Goal: Navigation & Orientation: Understand site structure

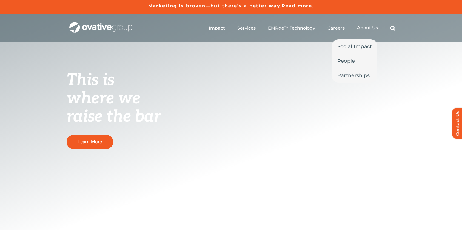
click at [371, 26] on span "About Us" at bounding box center [367, 27] width 21 height 5
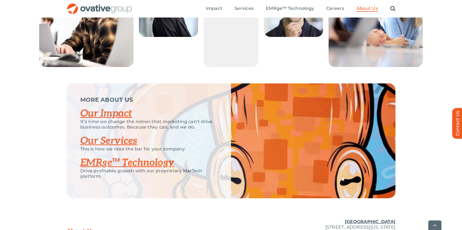
scroll to position [1174, 0]
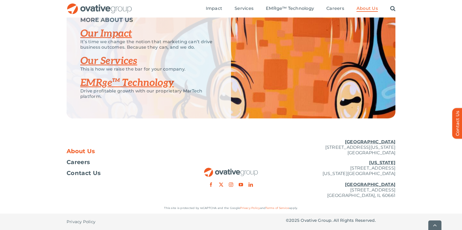
click at [78, 151] on span "About Us" at bounding box center [81, 151] width 29 height 5
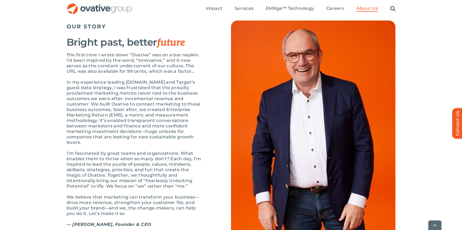
scroll to position [570, 0]
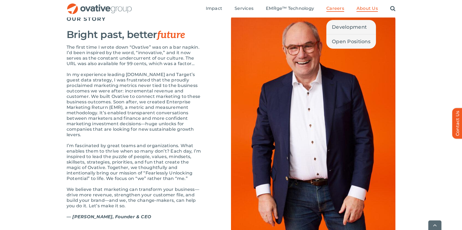
click at [329, 9] on span "Careers" at bounding box center [335, 8] width 18 height 5
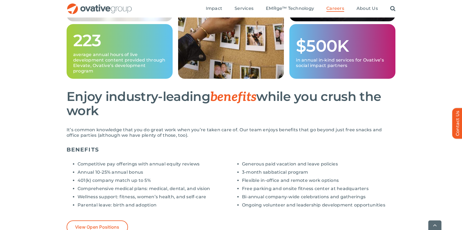
scroll to position [339, 0]
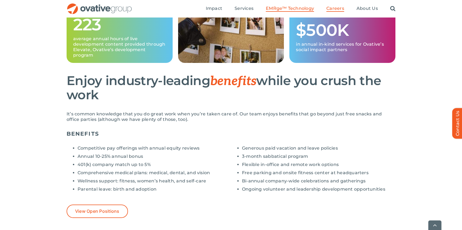
click at [281, 8] on span "EMRge™ Technology" at bounding box center [290, 8] width 48 height 5
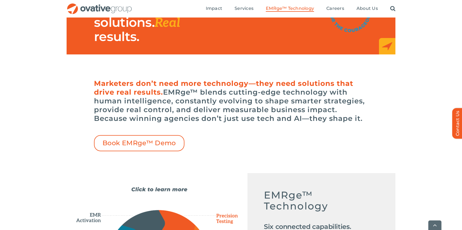
scroll to position [135, 0]
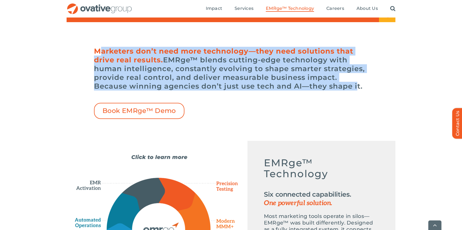
drag, startPoint x: 98, startPoint y: 51, endPoint x: 362, endPoint y: 90, distance: 266.8
click at [355, 87] on h6 "Marketers don’t need more technology—they need solutions that drive real result…" at bounding box center [231, 69] width 274 height 44
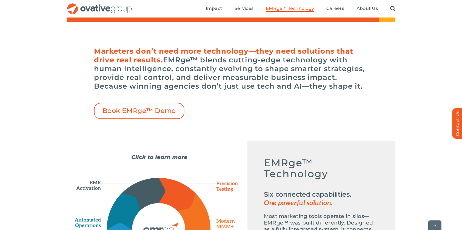
click at [364, 90] on h6 "Marketers don’t need more technology—they need solutions that drive real result…" at bounding box center [231, 69] width 274 height 44
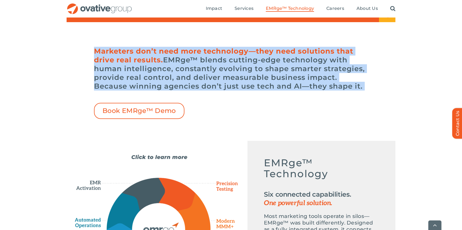
drag, startPoint x: 363, startPoint y: 90, endPoint x: 90, endPoint y: 52, distance: 274.7
click at [91, 52] on div "Marketers don’t need more technology—they need solutions that drive real result…" at bounding box center [231, 81] width 329 height 75
click at [73, 55] on div "Marketers don’t need more technology—they need solutions that drive real result…" at bounding box center [231, 81] width 329 height 75
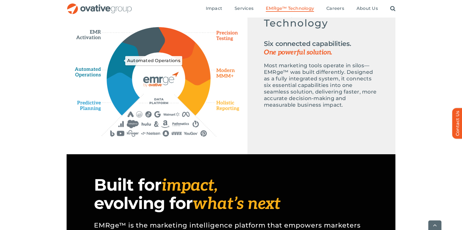
scroll to position [299, 0]
